Goal: Find specific page/section: Find specific page/section

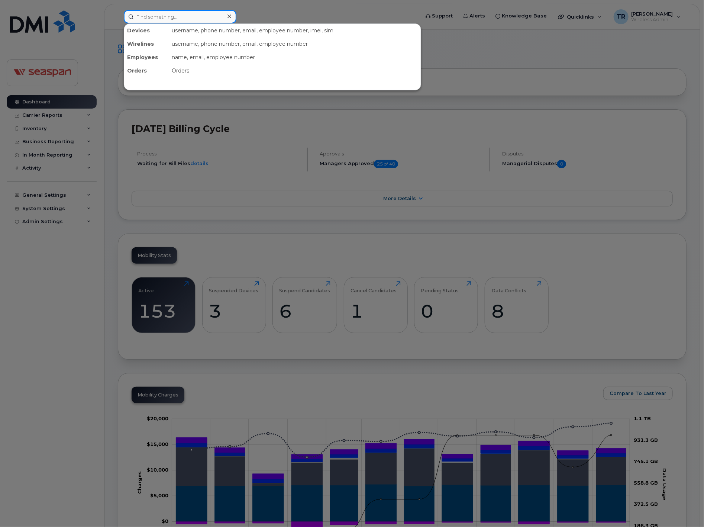
click at [170, 15] on input at bounding box center [180, 16] width 113 height 13
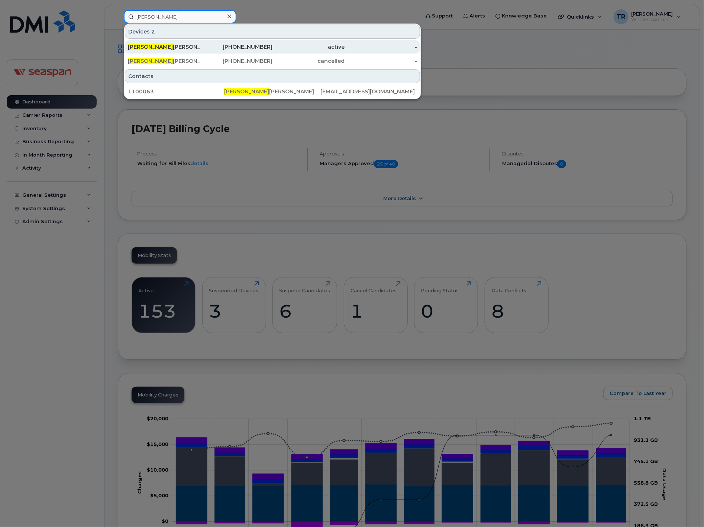
type input "[PERSON_NAME]"
click at [158, 45] on div "[PERSON_NAME]" at bounding box center [164, 46] width 73 height 7
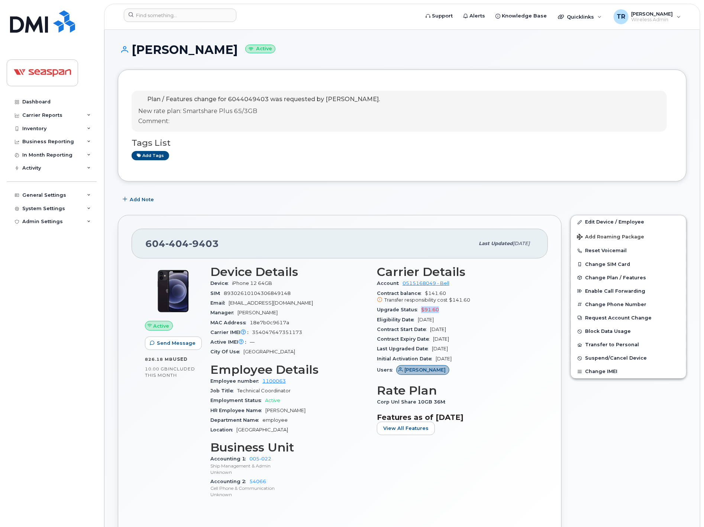
drag, startPoint x: 441, startPoint y: 309, endPoint x: 419, endPoint y: 310, distance: 21.6
click at [419, 310] on div "Upgrade Status $91.60" at bounding box center [456, 310] width 158 height 10
drag, startPoint x: 419, startPoint y: 310, endPoint x: 470, endPoint y: 313, distance: 51.0
click at [470, 313] on div "Upgrade Status $91.60" at bounding box center [456, 310] width 158 height 10
drag, startPoint x: 451, startPoint y: 322, endPoint x: 416, endPoint y: 321, distance: 34.6
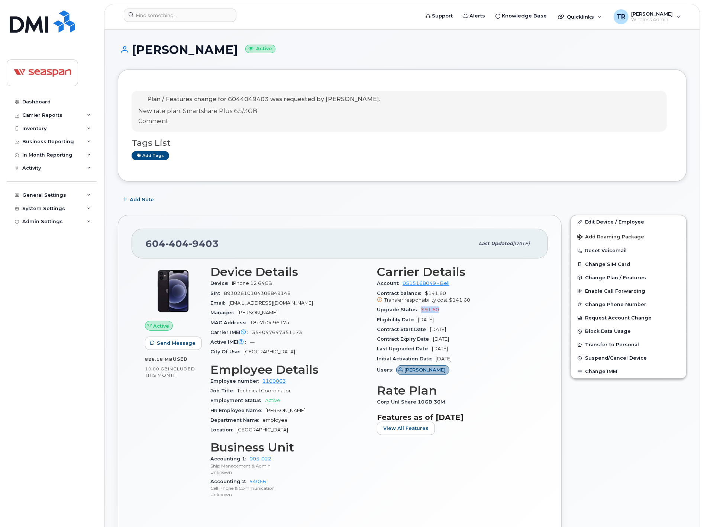
click at [416, 321] on div "Eligibility Date Jan 16, 2026" at bounding box center [456, 320] width 158 height 10
copy span "Jan 16, 2026"
click at [469, 319] on div "Eligibility Date Jan 16, 2026" at bounding box center [456, 320] width 158 height 10
